Goal: Task Accomplishment & Management: Use online tool/utility

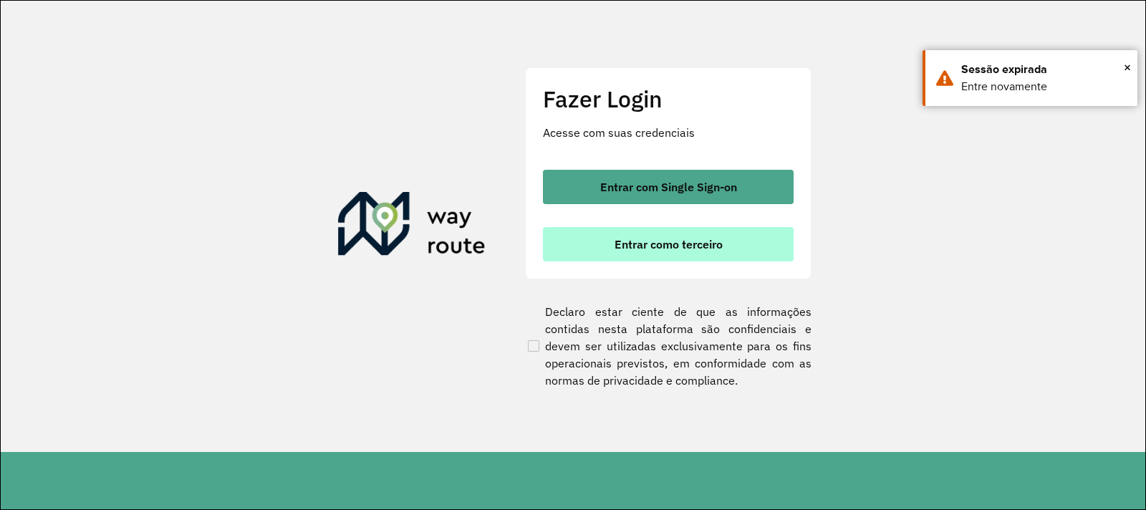
click at [683, 248] on span "Entrar como terceiro" at bounding box center [668, 243] width 108 height 11
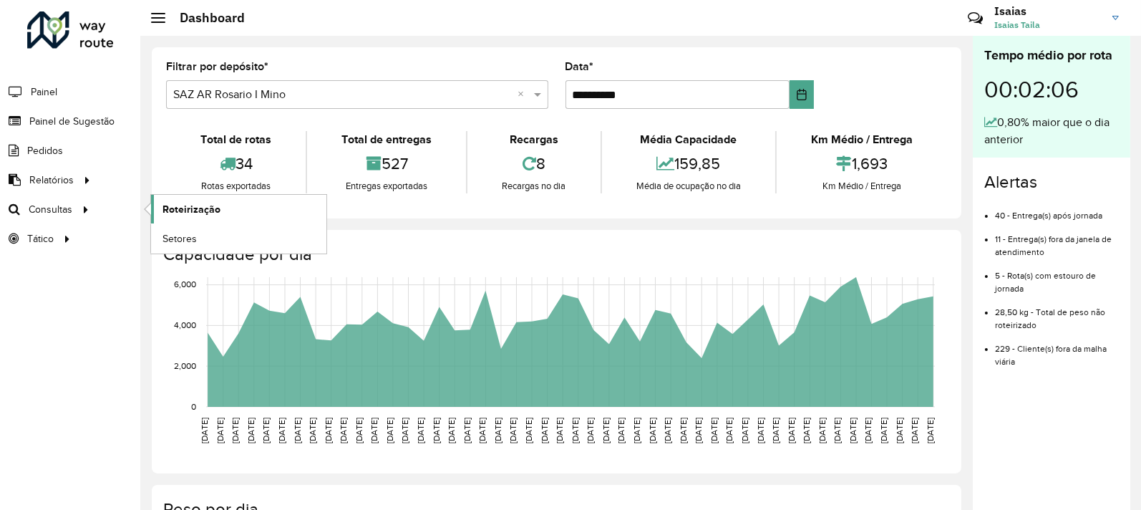
click at [242, 197] on link "Roteirização" at bounding box center [238, 209] width 175 height 29
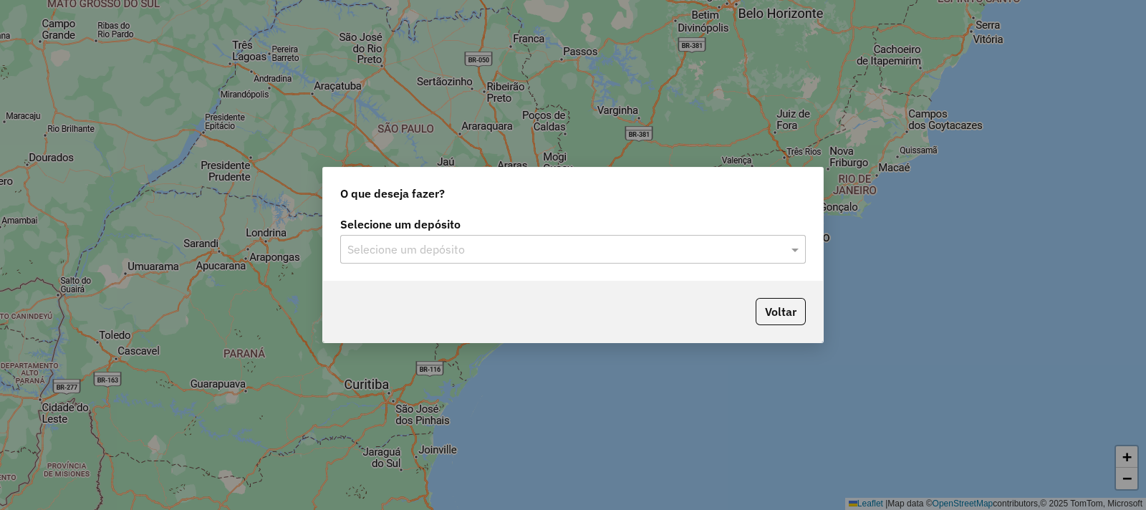
click at [563, 251] on input "text" at bounding box center [558, 249] width 422 height 17
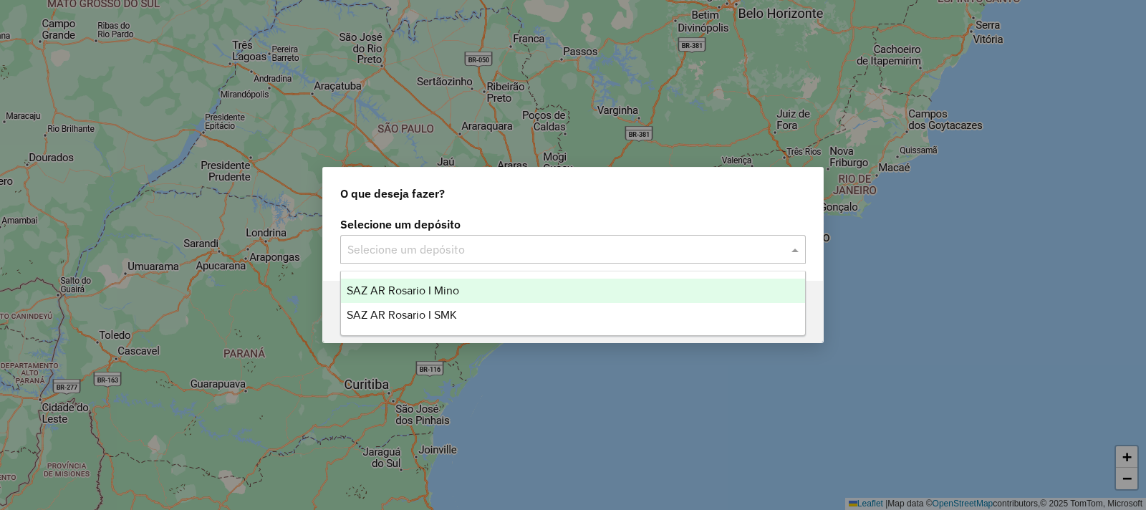
click at [492, 283] on div "SAZ AR Rosario I Mino" at bounding box center [573, 291] width 464 height 24
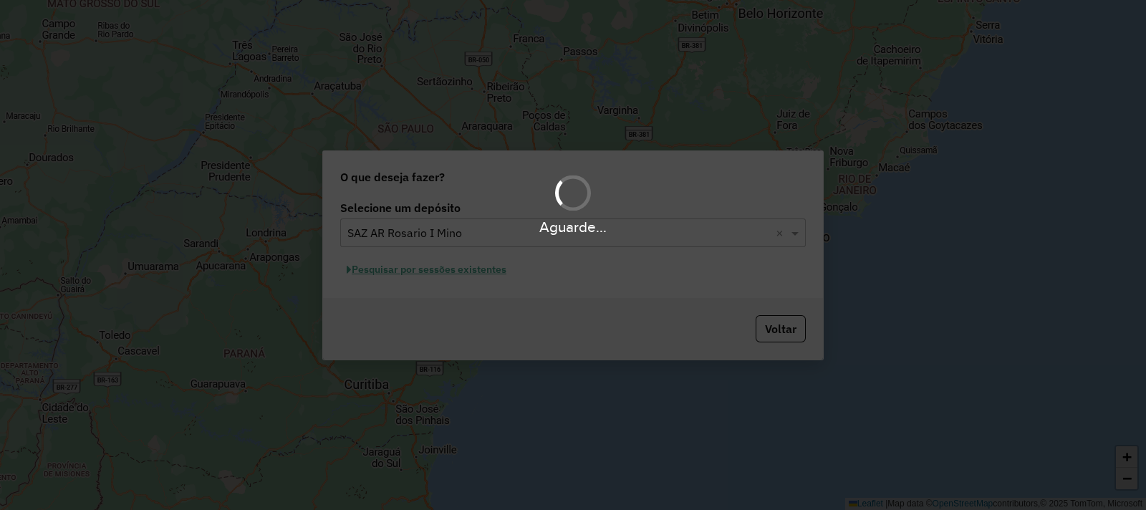
click at [480, 278] on div "Aguarde..." at bounding box center [573, 255] width 1146 height 510
click at [472, 270] on div "Aguarde..." at bounding box center [573, 255] width 1146 height 510
drag, startPoint x: 472, startPoint y: 270, endPoint x: 473, endPoint y: 281, distance: 11.5
click at [472, 274] on div "Aguarde..." at bounding box center [573, 255] width 1146 height 510
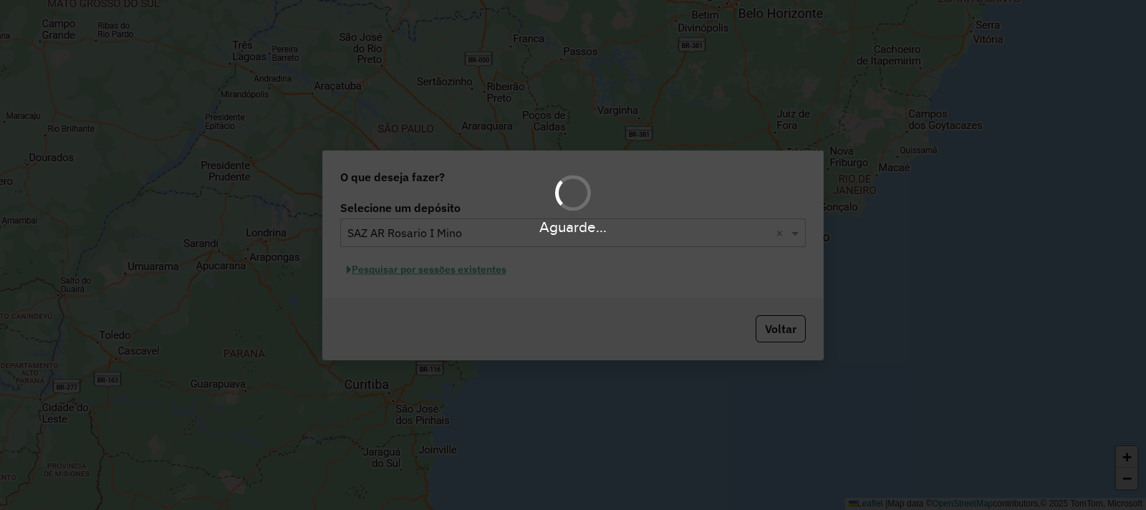
click at [473, 282] on hb-app "Aguarde... Pop-up bloqueado! Seu navegador bloqueou automáticamente a abertura …" at bounding box center [573, 255] width 1146 height 510
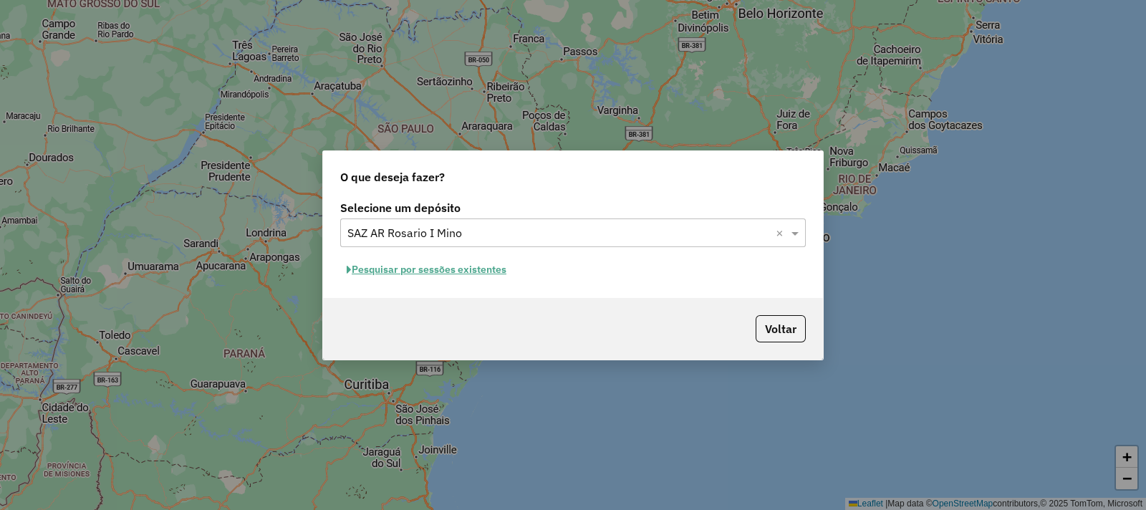
click at [475, 280] on button "Pesquisar por sessões existentes" at bounding box center [426, 269] width 173 height 22
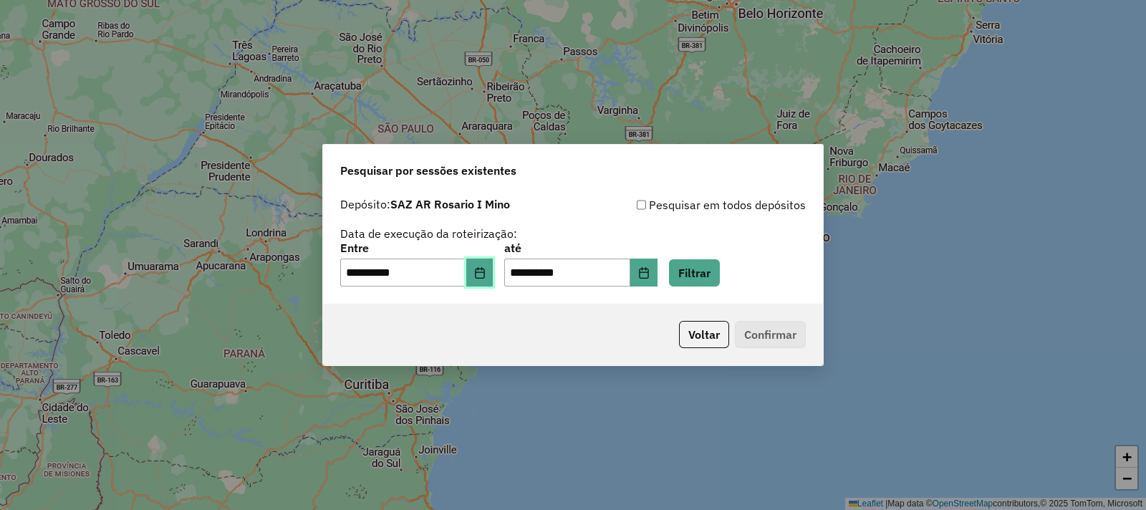
click at [485, 274] on icon "Choose Date" at bounding box center [479, 272] width 11 height 11
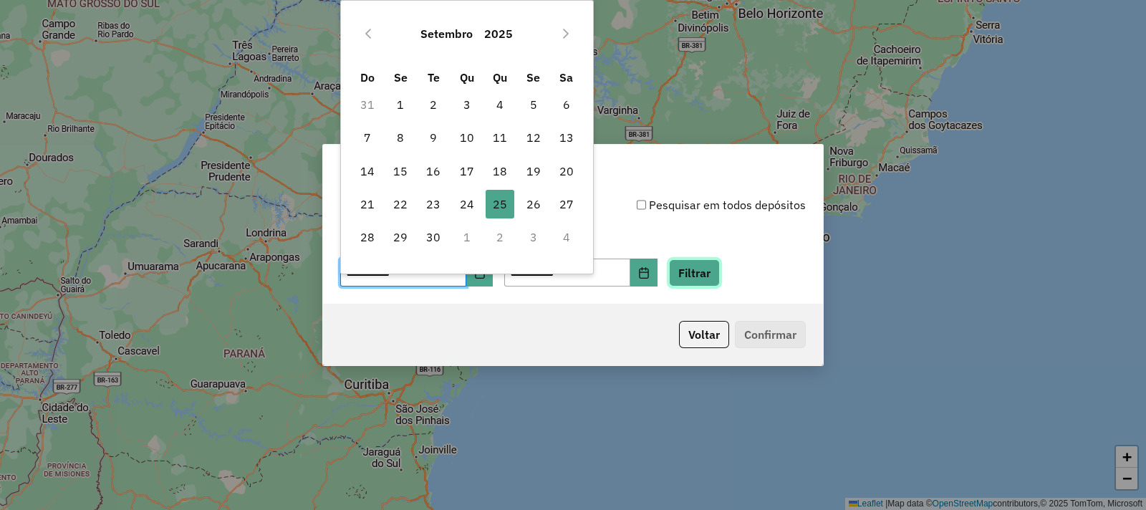
click at [702, 263] on button "Filtrar" at bounding box center [694, 272] width 51 height 27
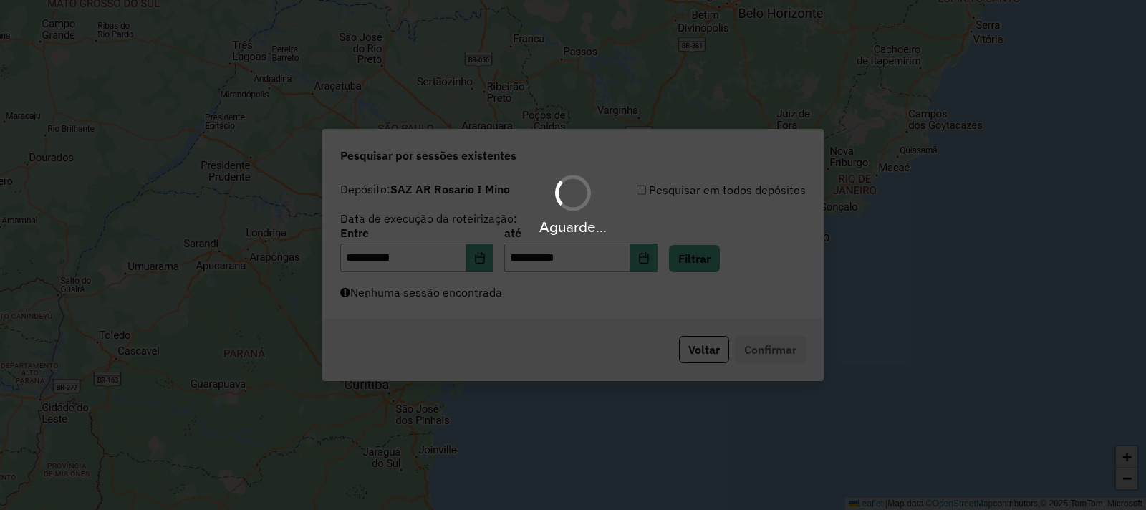
click at [471, 317] on div "Aguarde..." at bounding box center [573, 255] width 1146 height 510
click at [473, 309] on div "Aguarde..." at bounding box center [573, 255] width 1146 height 510
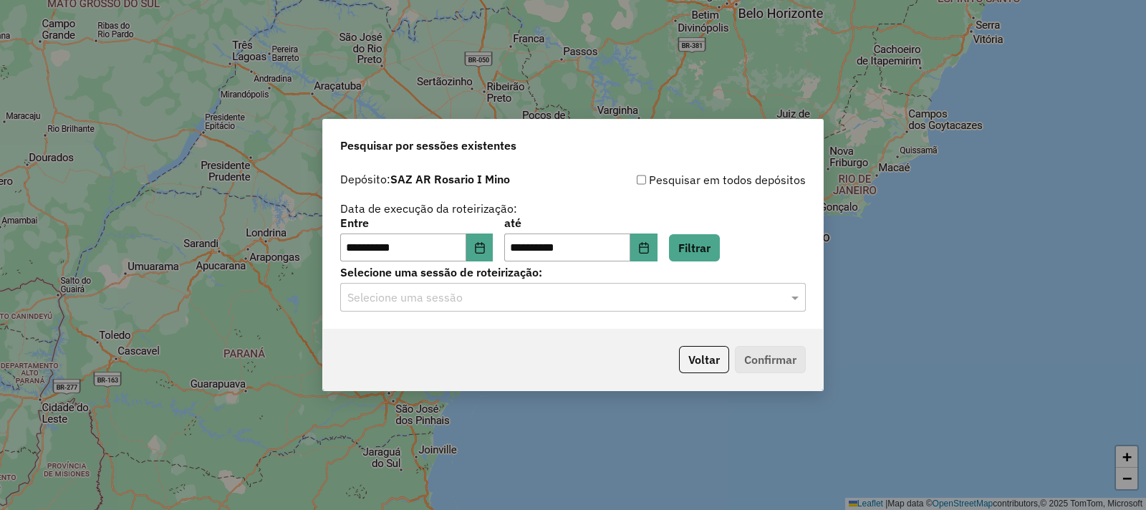
click at [485, 299] on hb-app "**********" at bounding box center [573, 255] width 1146 height 510
click at [485, 299] on input "text" at bounding box center [558, 297] width 422 height 17
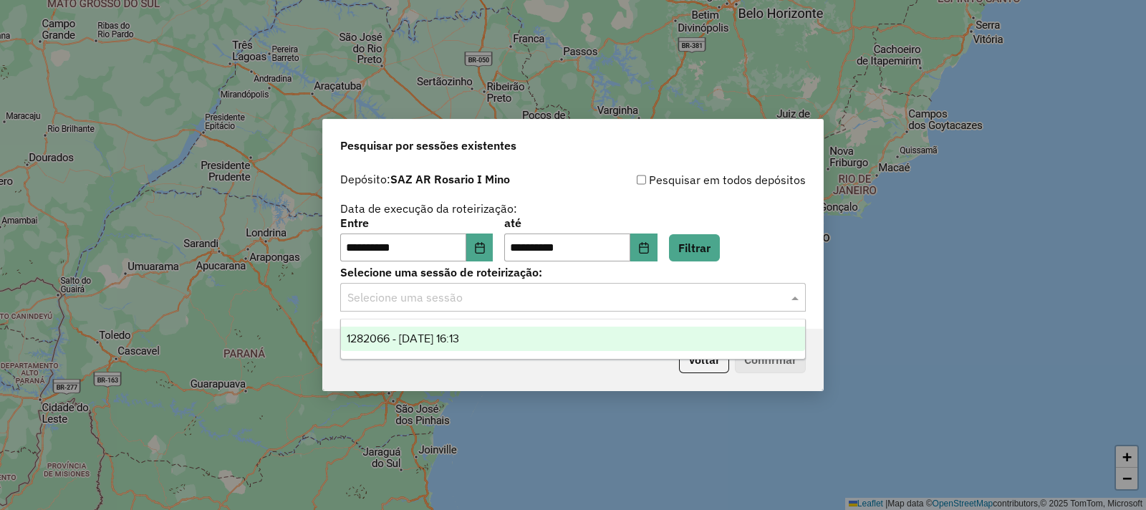
click at [504, 332] on div "1282066 - 25/09/2025 16:13" at bounding box center [573, 338] width 464 height 24
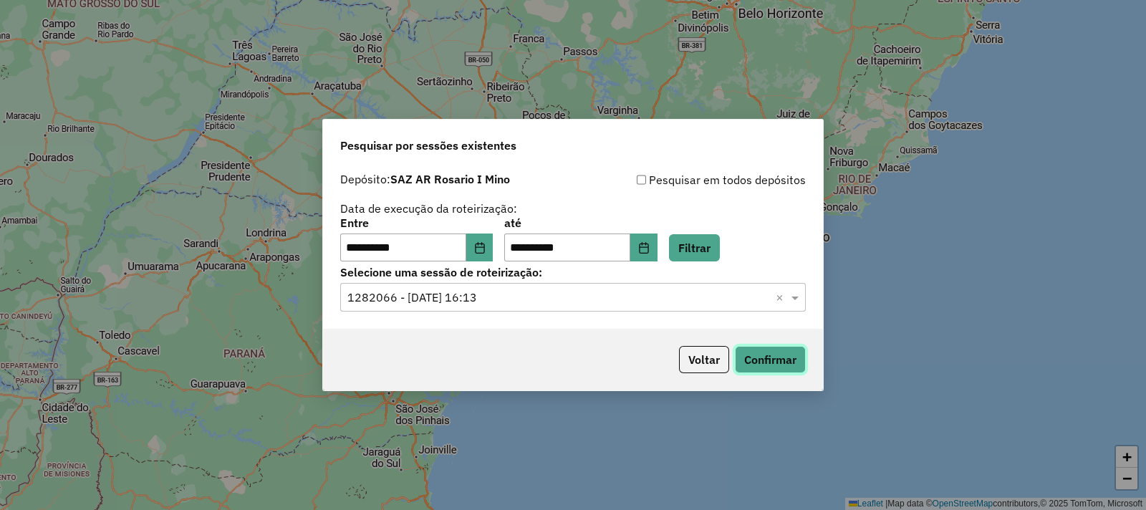
click at [764, 359] on button "Confirmar" at bounding box center [770, 359] width 71 height 27
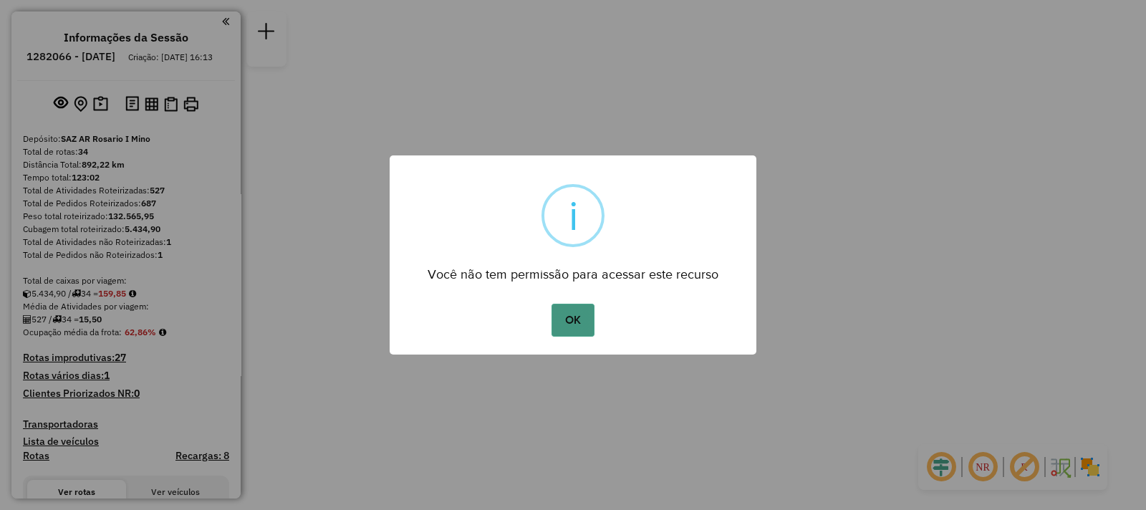
click at [581, 317] on button "OK" at bounding box center [572, 320] width 42 height 33
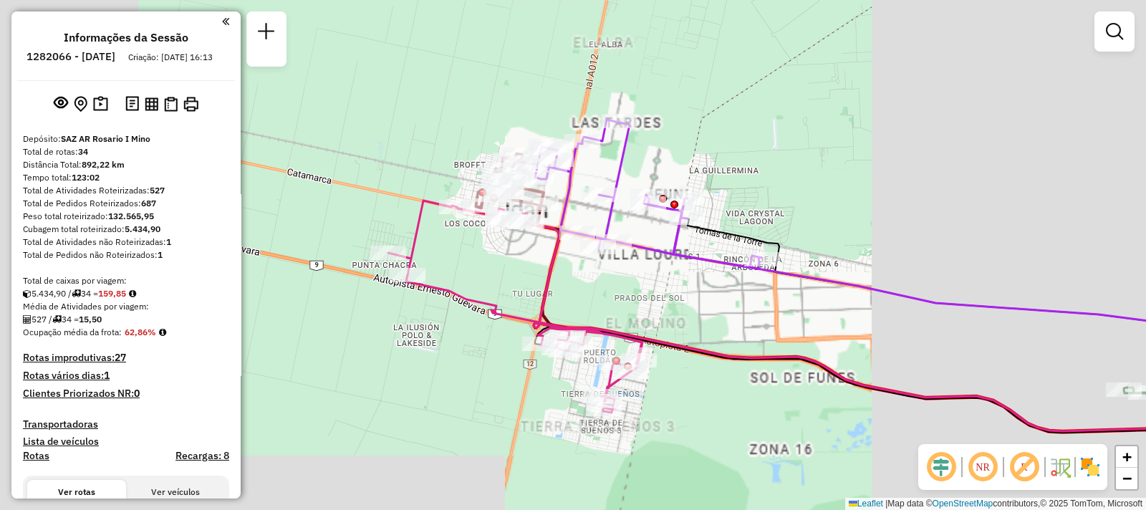
drag, startPoint x: 700, startPoint y: 316, endPoint x: 637, endPoint y: 241, distance: 97.1
click at [632, 236] on icon at bounding box center [648, 194] width 227 height 149
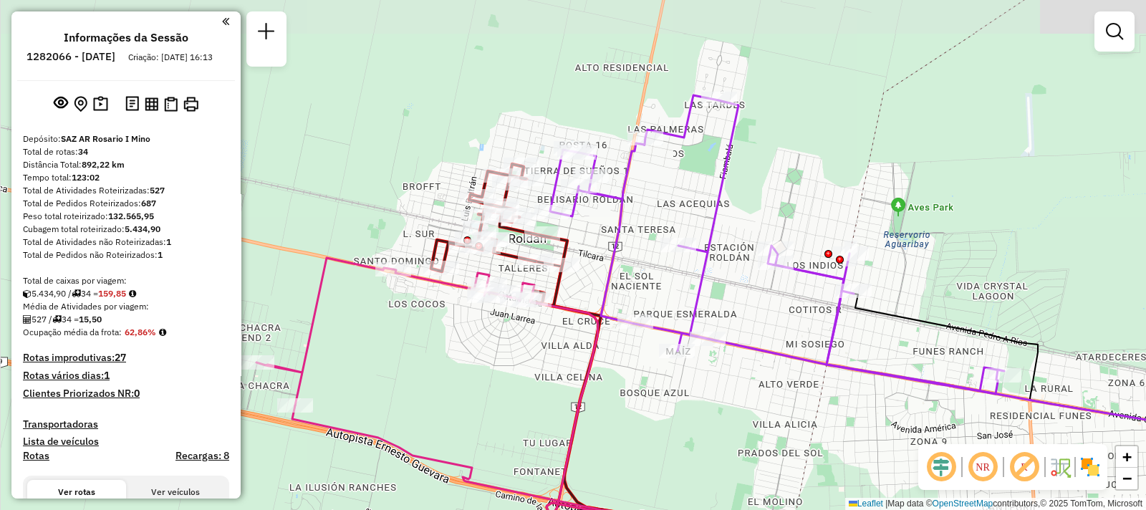
drag, startPoint x: 533, startPoint y: 220, endPoint x: 685, endPoint y: 291, distance: 167.5
click at [682, 292] on div "Janela de atendimento Grade de atendimento Capacidade Transportadoras Veículos …" at bounding box center [573, 255] width 1146 height 510
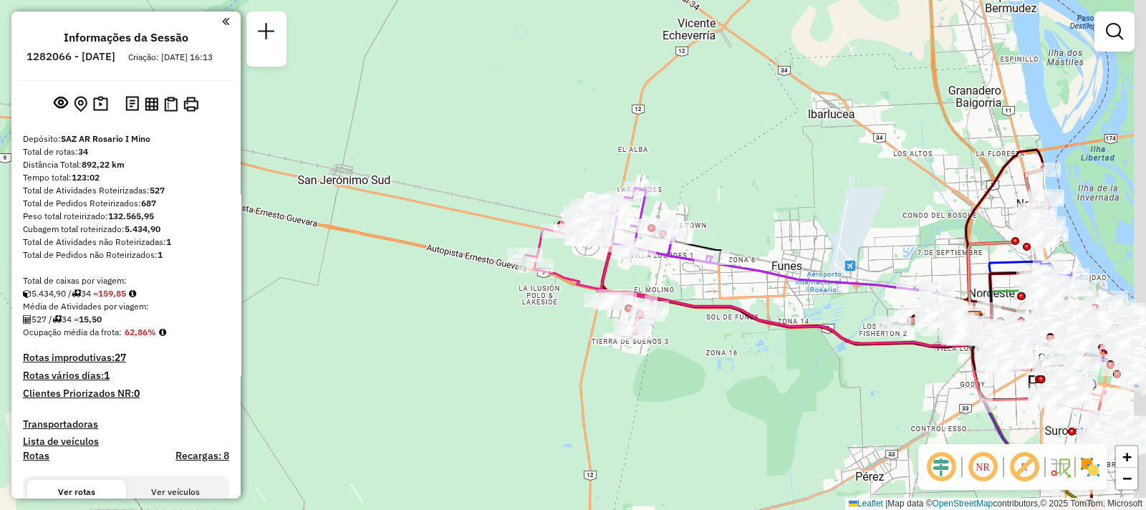
drag, startPoint x: 695, startPoint y: 319, endPoint x: 634, endPoint y: 279, distance: 72.5
click at [681, 309] on div "Janela de atendimento Grade de atendimento Capacidade Transportadoras Veículos …" at bounding box center [573, 255] width 1146 height 510
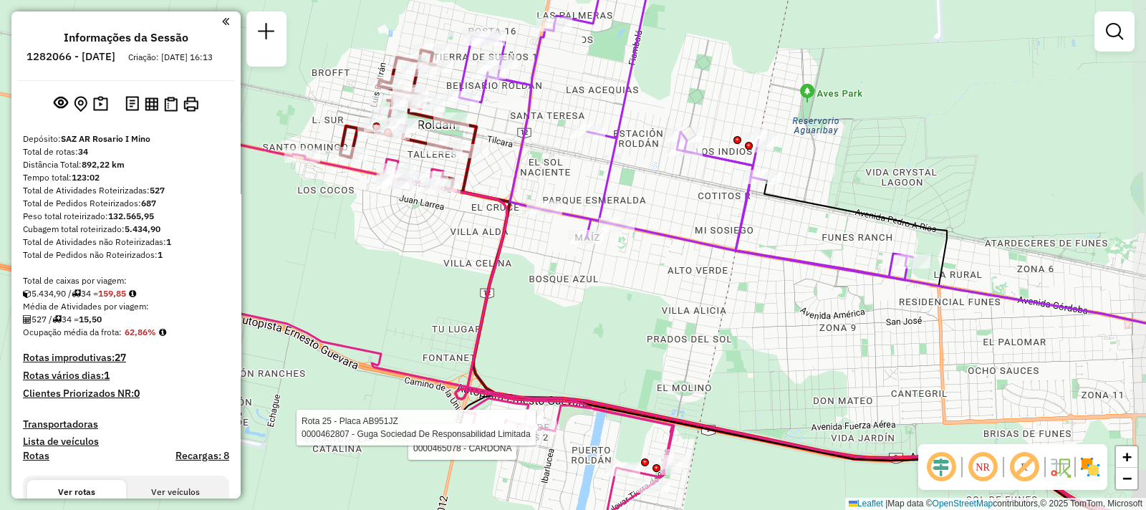
drag, startPoint x: 748, startPoint y: 142, endPoint x: 659, endPoint y: 112, distance: 93.5
click at [659, 112] on div "Rota 25 - Placa AB951JZ 0000465078 - CARDONA Rota 25 - Placa AB951JZ 0000462807…" at bounding box center [573, 255] width 1146 height 510
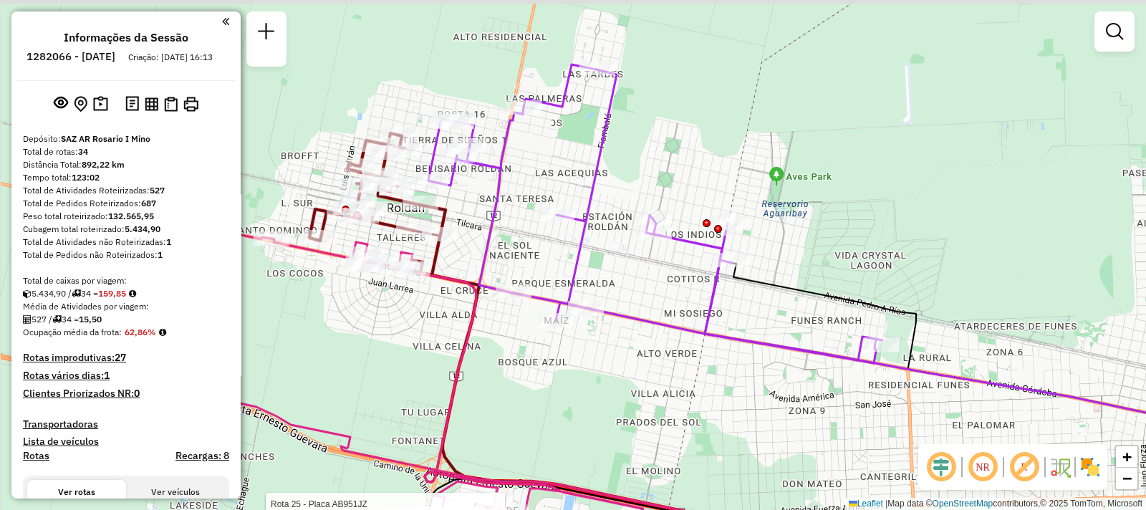
drag, startPoint x: 659, startPoint y: 112, endPoint x: 623, endPoint y: 207, distance: 101.1
click at [623, 207] on div "Rota 25 - Placa AB951JZ 0000465078 - CARDONA Rota 25 - Placa AB951JZ 0000462807…" at bounding box center [573, 255] width 1146 height 510
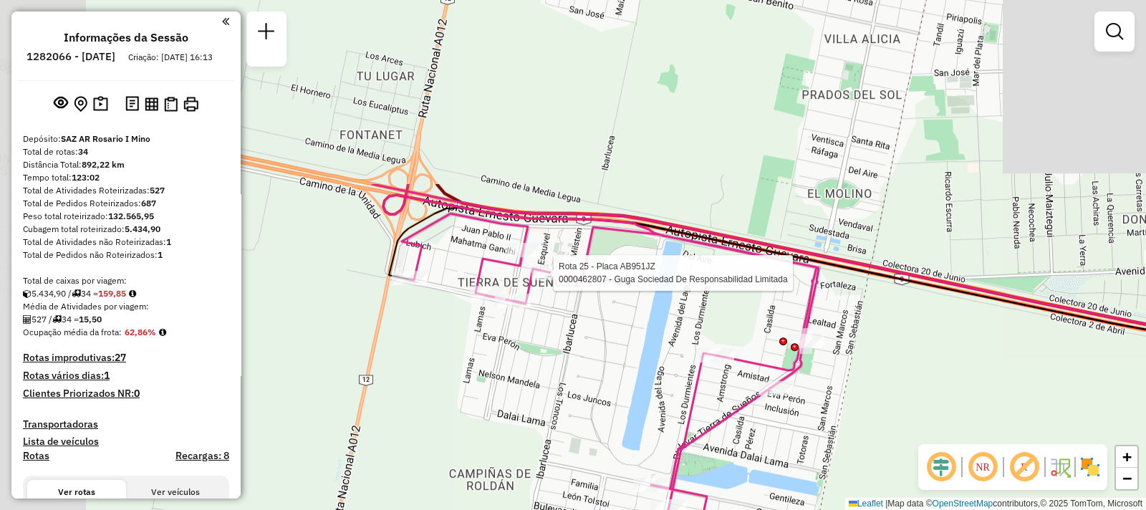
drag, startPoint x: 518, startPoint y: 171, endPoint x: 620, endPoint y: 361, distance: 215.3
click at [611, 407] on div "Rota 25 - Placa AB951JZ 0000462807 - Guga Sociedad De Responsabilidad Limitada …" at bounding box center [573, 255] width 1146 height 510
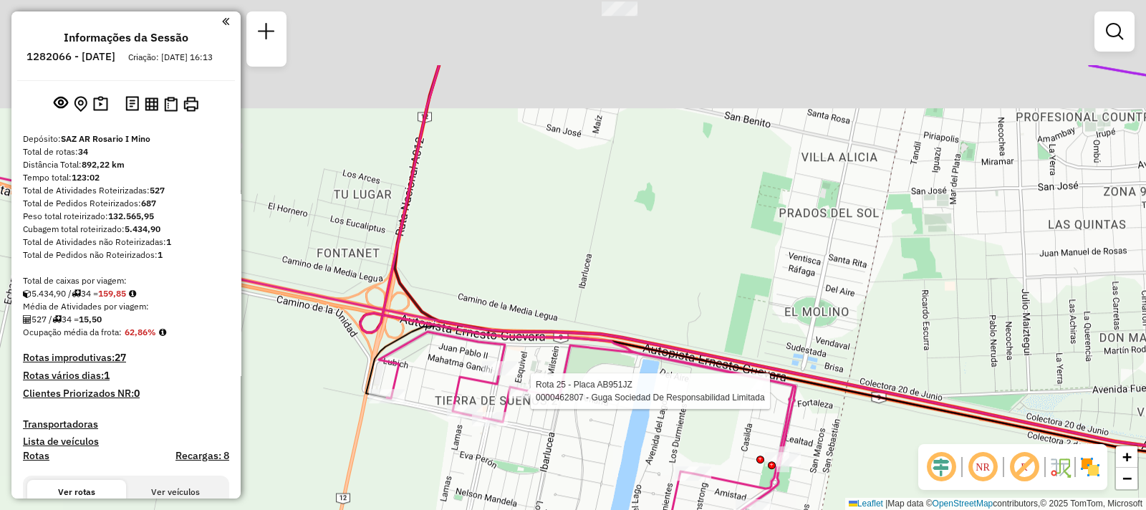
drag, startPoint x: 598, startPoint y: 148, endPoint x: 521, endPoint y: 367, distance: 231.7
click at [523, 372] on div "Rota 25 - Placa AB951JZ 0000462807 - Guga Sociedad De Responsabilidad Limitada …" at bounding box center [573, 255] width 1146 height 510
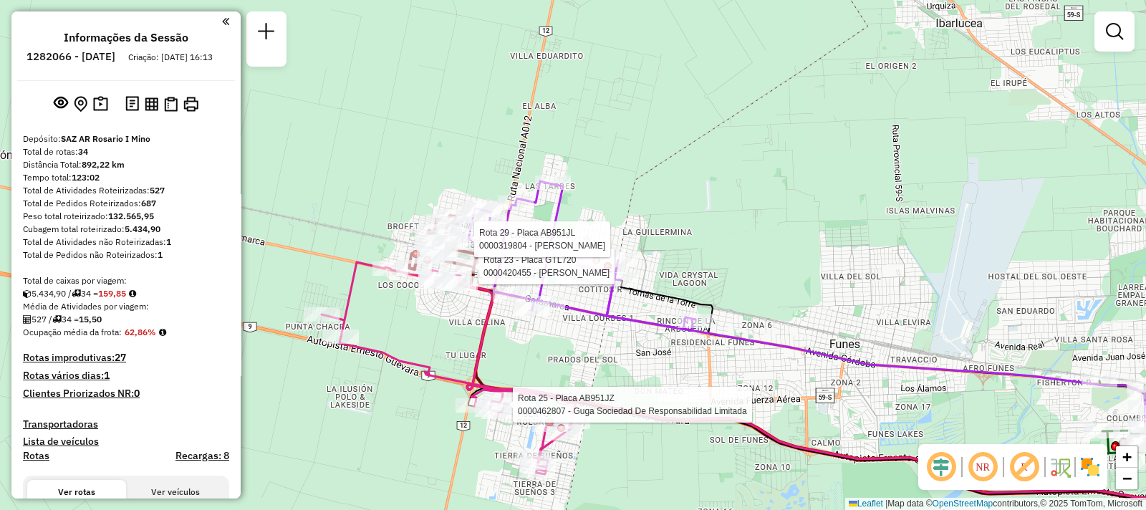
click at [508, 332] on div "Rota 25 - Placa AB951JZ 0000462807 - Guga Sociedad De Responsabilidad Limitada …" at bounding box center [573, 255] width 1146 height 510
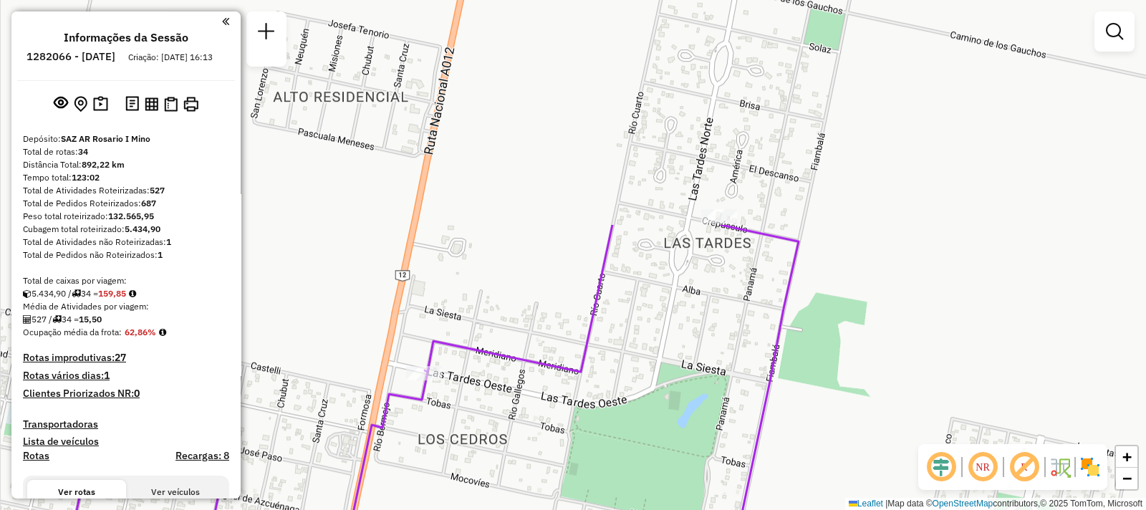
drag, startPoint x: 637, startPoint y: 187, endPoint x: 536, endPoint y: 357, distance: 198.1
click at [513, 450] on div "Janela de atendimento Grade de atendimento Capacidade Transportadoras Veículos …" at bounding box center [573, 255] width 1146 height 510
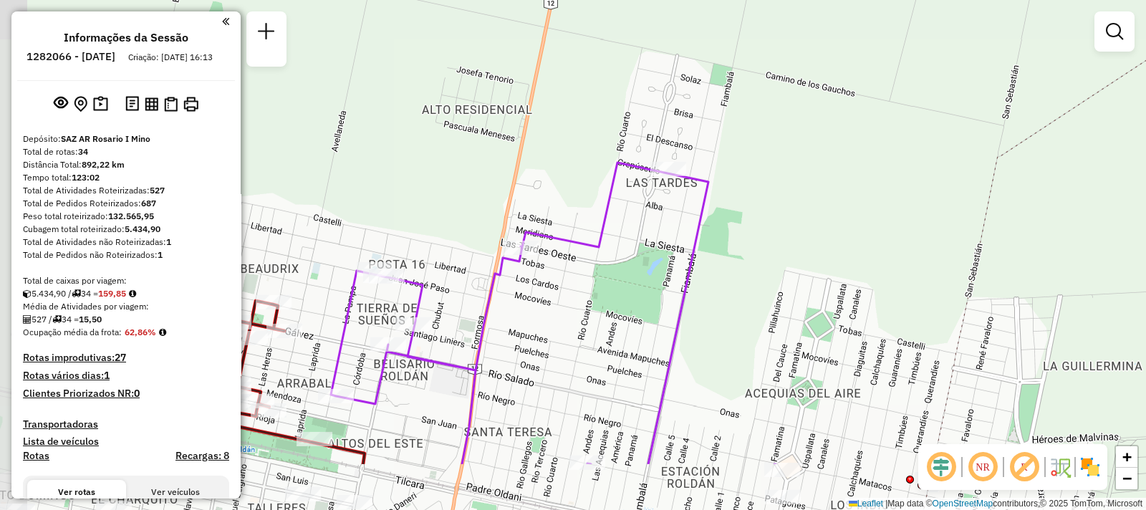
drag, startPoint x: 526, startPoint y: 363, endPoint x: 566, endPoint y: 266, distance: 104.4
click at [566, 266] on div "Janela de atendimento Grade de atendimento Capacidade Transportadoras Veículos …" at bounding box center [573, 255] width 1146 height 510
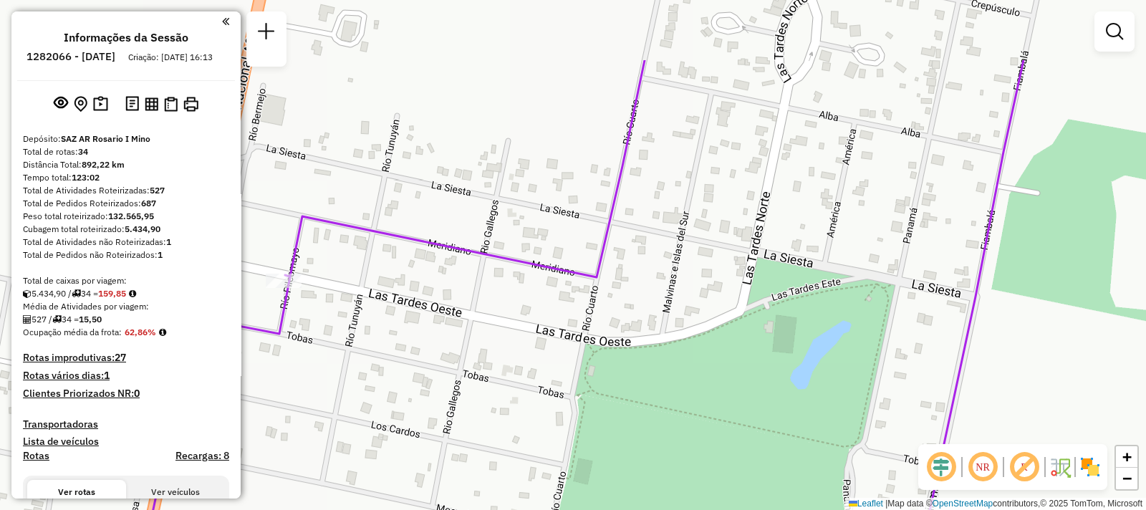
drag, startPoint x: 813, startPoint y: 274, endPoint x: 626, endPoint y: 385, distance: 216.7
click at [626, 385] on div "Janela de atendimento Grade de atendimento Capacidade Transportadoras Veículos …" at bounding box center [573, 255] width 1146 height 510
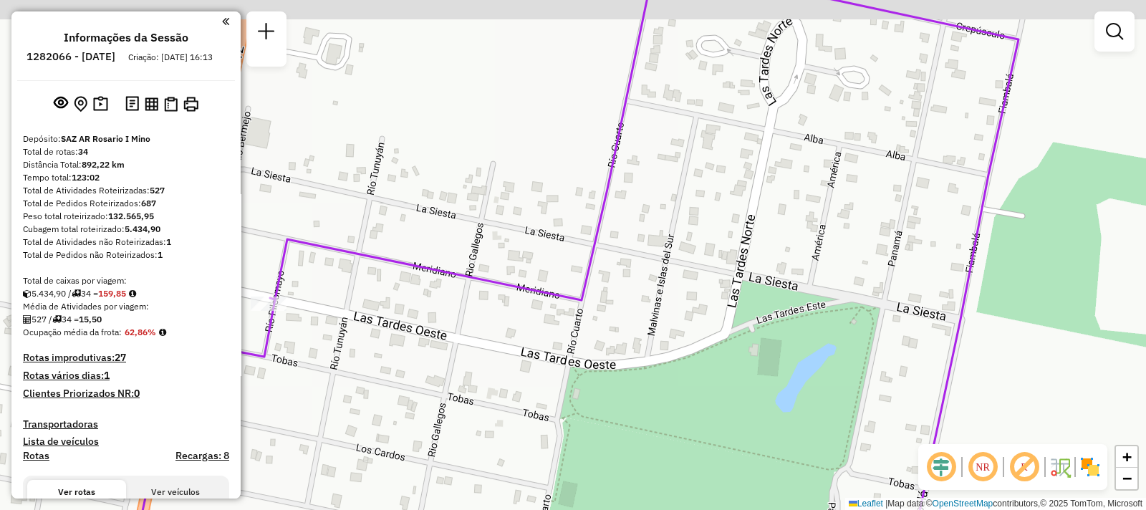
drag, startPoint x: 611, startPoint y: 406, endPoint x: 596, endPoint y: 401, distance: 16.5
click at [562, 463] on div "Janela de atendimento Grade de atendimento Capacidade Transportadoras Veículos …" at bounding box center [573, 255] width 1146 height 510
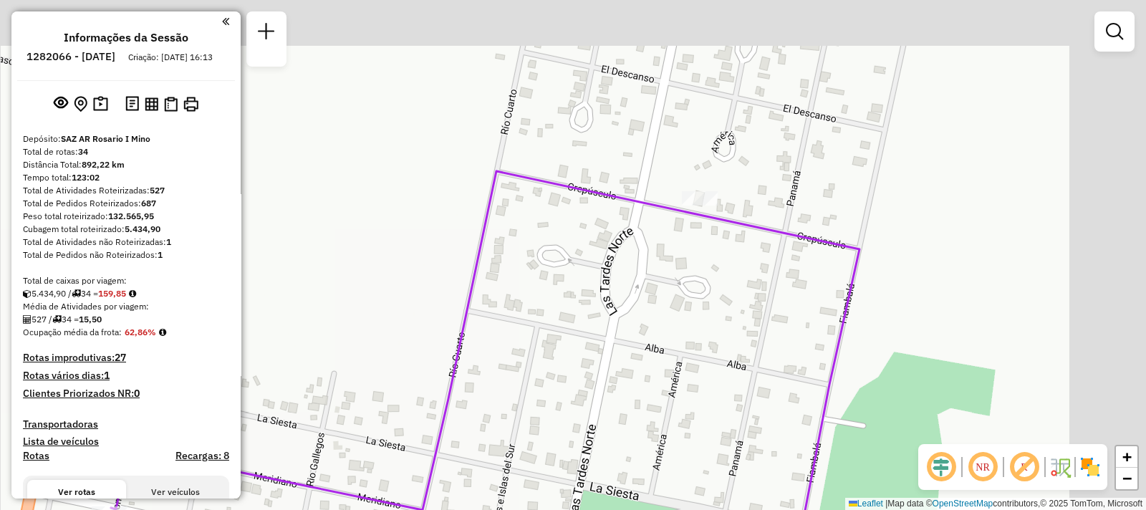
drag, startPoint x: 691, startPoint y: 211, endPoint x: 578, endPoint y: 338, distance: 169.9
click at [576, 380] on div "Janela de atendimento Grade de atendimento Capacidade Transportadoras Veículos …" at bounding box center [573, 255] width 1146 height 510
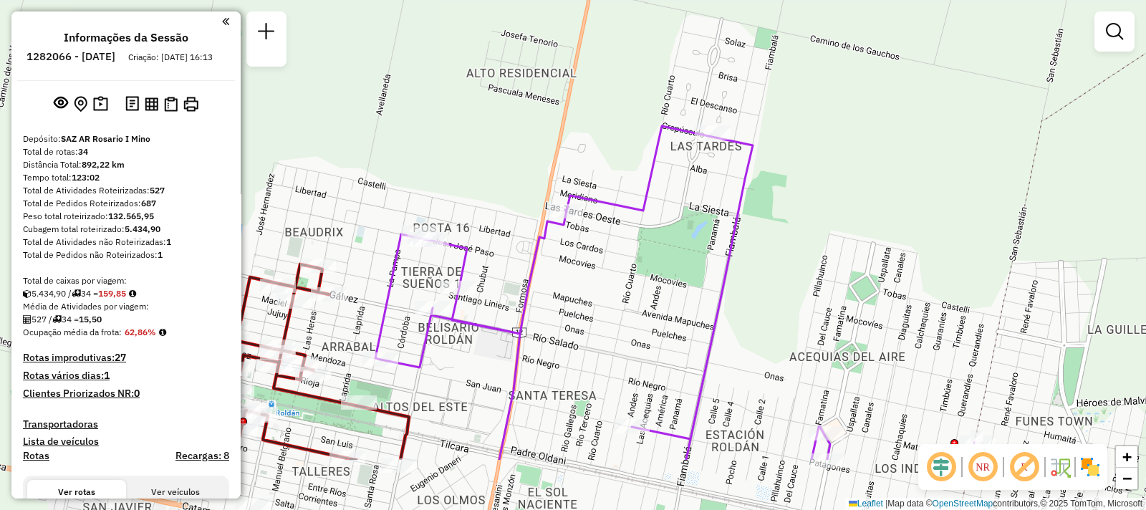
drag, startPoint x: 576, startPoint y: 281, endPoint x: 658, endPoint y: 180, distance: 129.8
click at [658, 180] on icon at bounding box center [674, 293] width 599 height 334
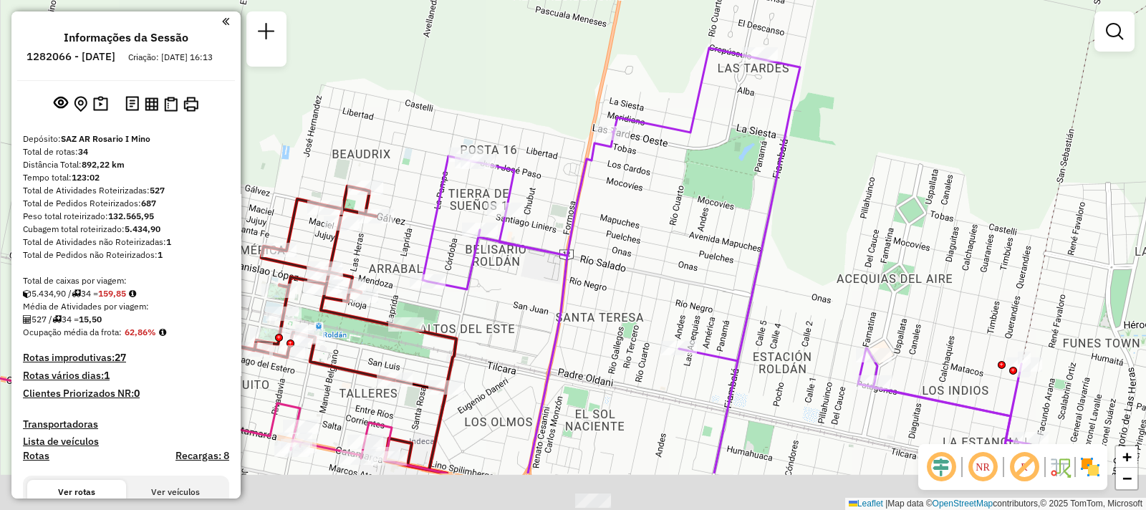
drag, startPoint x: 539, startPoint y: 271, endPoint x: 561, endPoint y: 247, distance: 32.9
click at [561, 247] on icon at bounding box center [725, 260] width 606 height 425
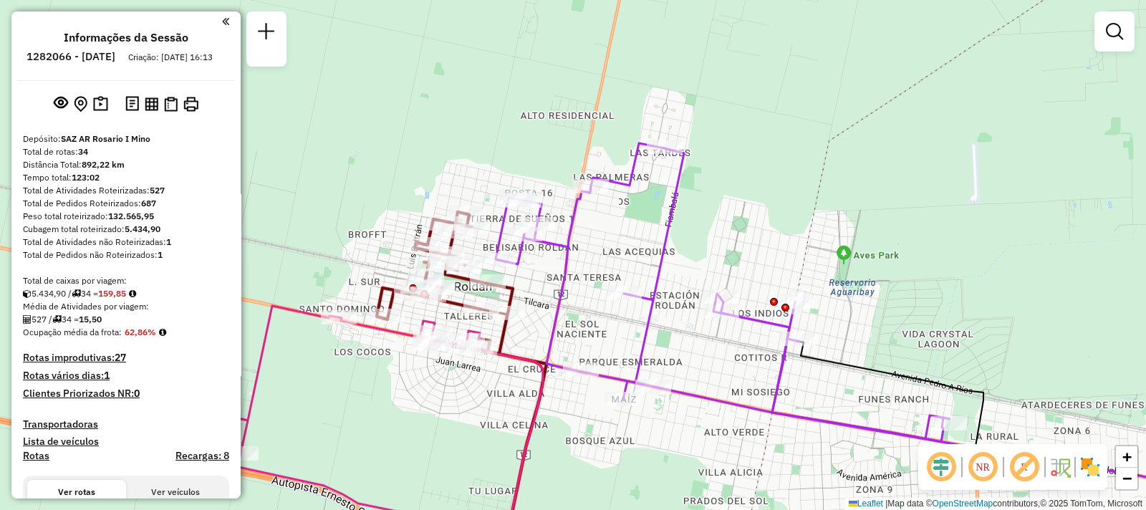
drag, startPoint x: 573, startPoint y: 324, endPoint x: 476, endPoint y: 165, distance: 186.0
click at [476, 165] on div "Janela de atendimento Grade de atendimento Capacidade Transportadoras Veículos …" at bounding box center [573, 255] width 1146 height 510
